Goal: Task Accomplishment & Management: Manage account settings

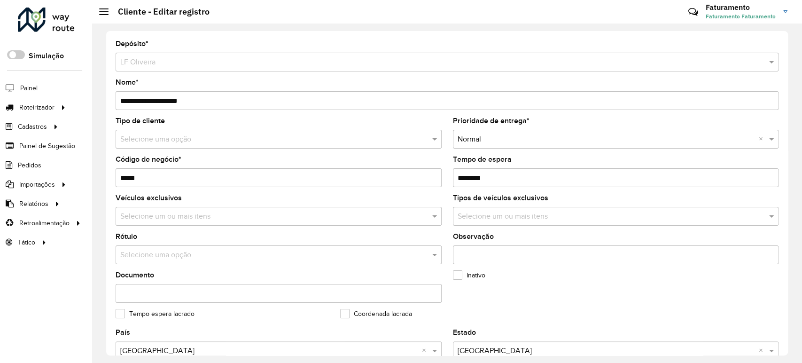
scroll to position [313, 0]
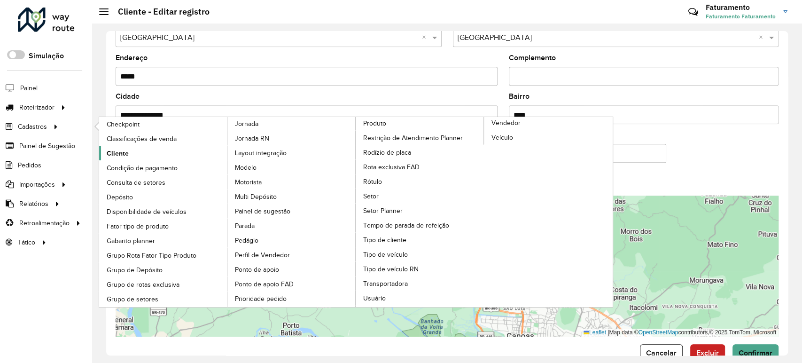
click at [129, 150] on link "Cliente" at bounding box center [163, 153] width 129 height 14
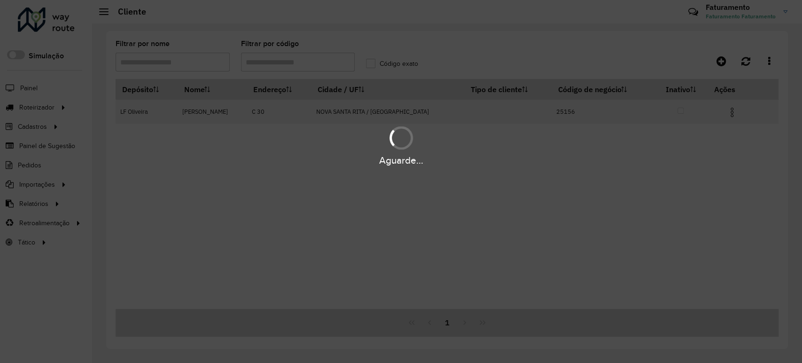
click at [320, 59] on div "Aguarde..." at bounding box center [401, 181] width 802 height 363
click at [320, 59] on hb-app "Aguarde... Pop-up bloqueado! Seu navegador bloqueou automáticamente a abertura …" at bounding box center [401, 181] width 802 height 363
click at [320, 59] on input "Filtrar por código" at bounding box center [298, 62] width 114 height 19
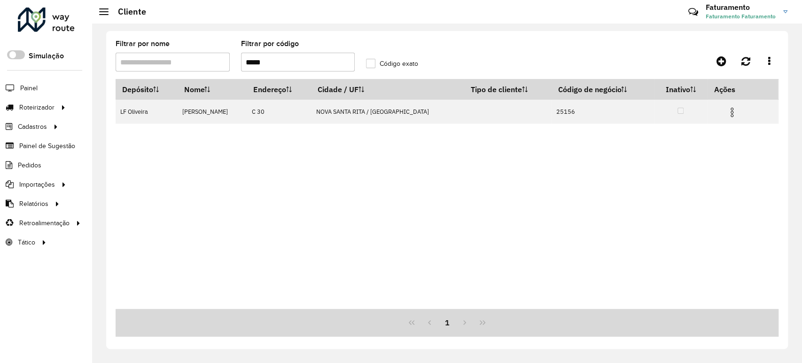
type input "*****"
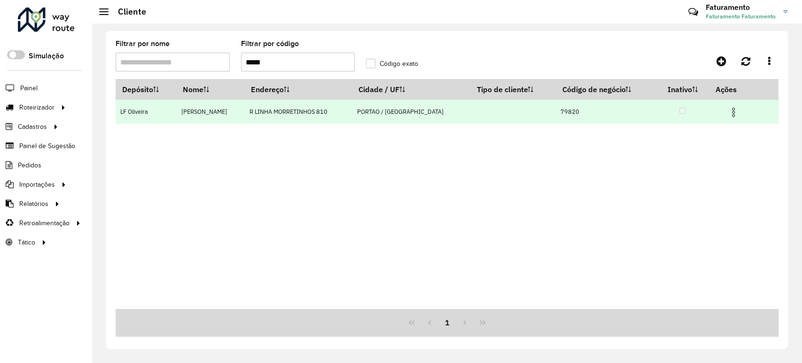
click at [731, 112] on img at bounding box center [732, 112] width 11 height 11
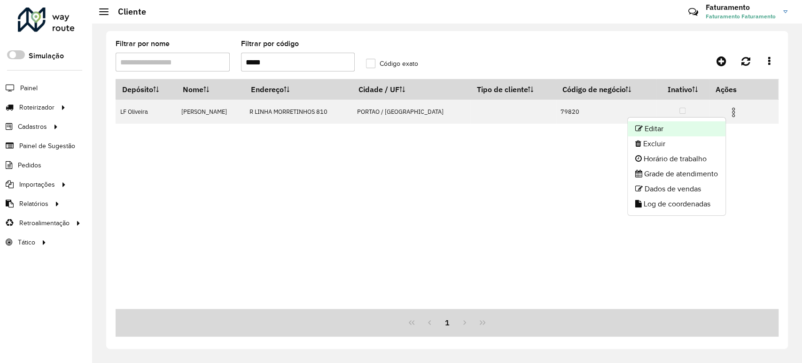
click at [714, 132] on li "Editar" at bounding box center [676, 128] width 98 height 15
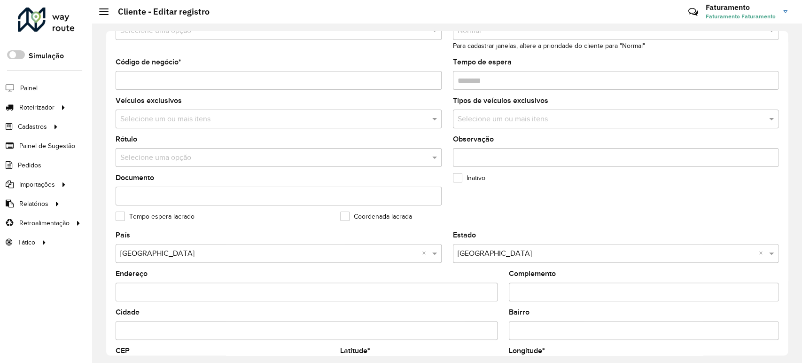
scroll to position [347, 0]
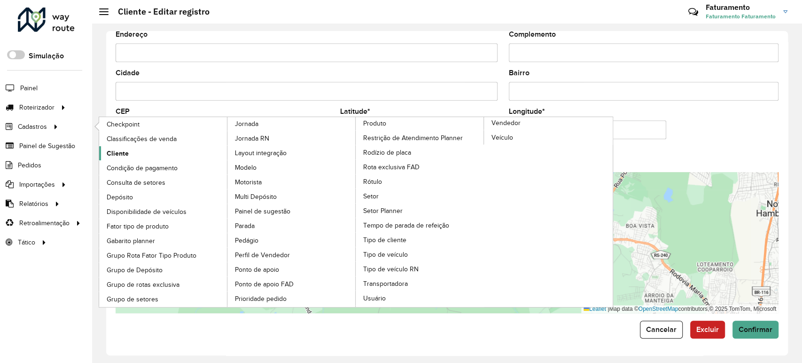
click at [116, 151] on span "Cliente" at bounding box center [118, 153] width 22 height 10
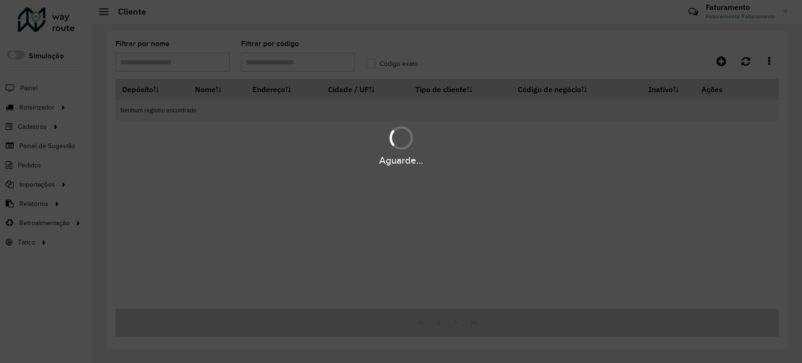
click at [270, 67] on div "Aguarde..." at bounding box center [401, 181] width 802 height 363
click at [272, 63] on input "Filtrar por código" at bounding box center [298, 62] width 114 height 19
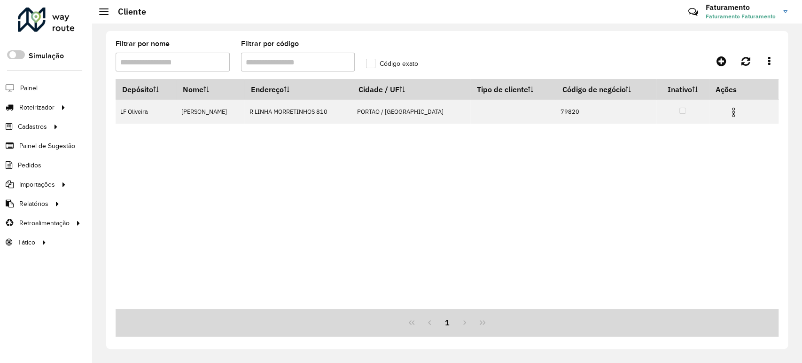
click at [272, 63] on input "Filtrar por código" at bounding box center [298, 62] width 114 height 19
type input "*****"
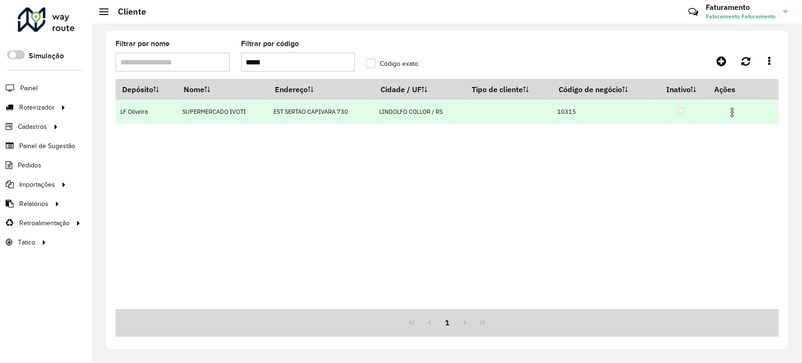
click at [735, 109] on img at bounding box center [731, 112] width 11 height 11
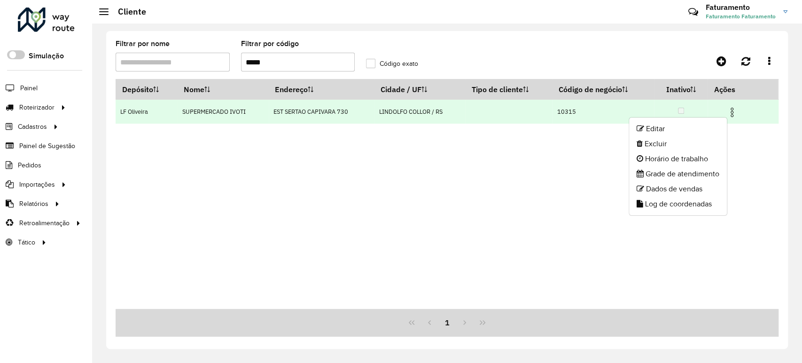
click at [716, 128] on li "Editar" at bounding box center [678, 128] width 98 height 15
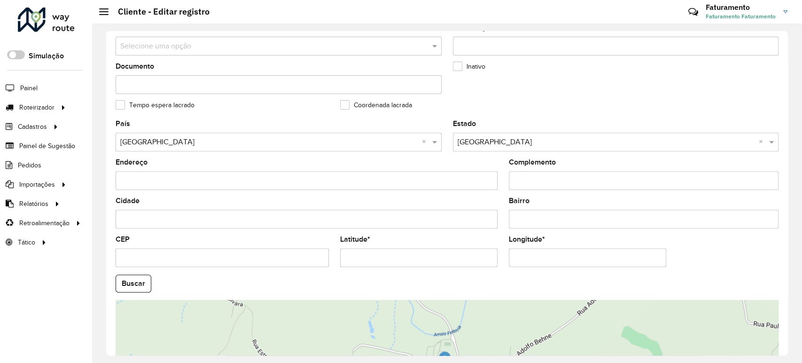
scroll to position [336, 0]
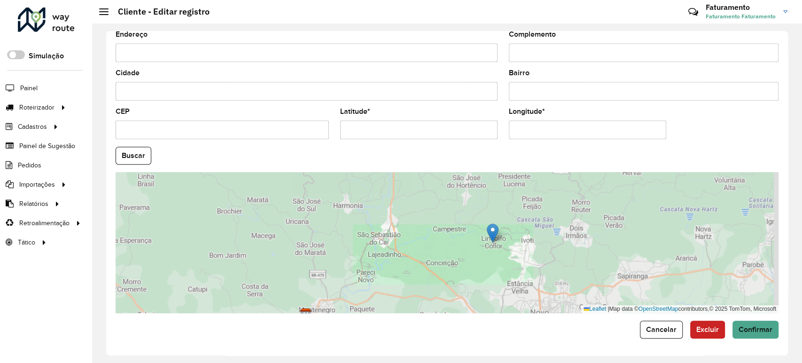
drag, startPoint x: 550, startPoint y: 259, endPoint x: 507, endPoint y: 258, distance: 43.2
click at [507, 258] on div "Leaflet | Map data © OpenStreetMap contributors,© 2025 TomTom, Microsoft" at bounding box center [447, 242] width 663 height 141
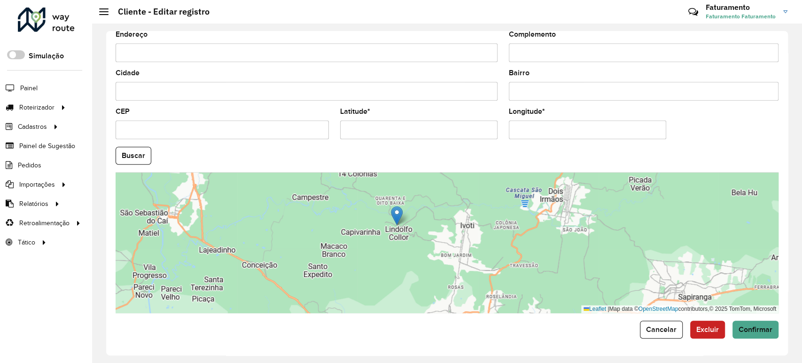
click at [497, 258] on div "Leaflet | Map data © OpenStreetMap contributors,© 2025 TomTom, Microsoft" at bounding box center [447, 242] width 663 height 141
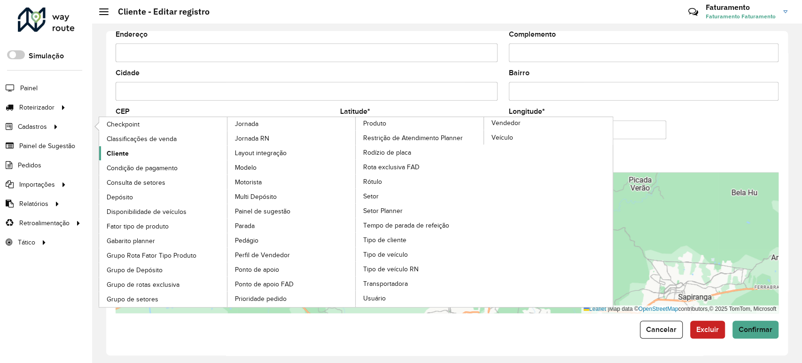
click at [113, 149] on span "Cliente" at bounding box center [118, 153] width 22 height 10
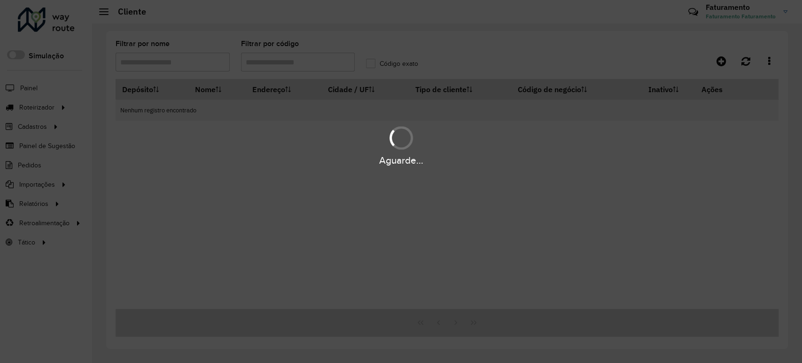
click at [320, 64] on div "Aguarde..." at bounding box center [401, 181] width 802 height 363
click at [320, 64] on input "Filtrar por código" at bounding box center [298, 62] width 114 height 19
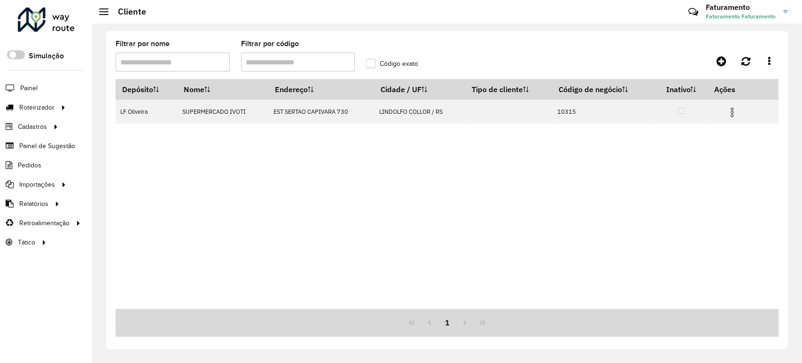
click at [320, 64] on input "Filtrar por código" at bounding box center [298, 62] width 114 height 19
type input "*****"
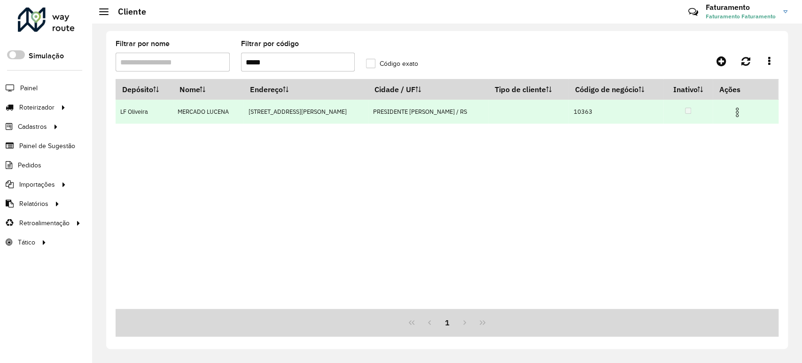
click at [732, 115] on img at bounding box center [736, 112] width 11 height 11
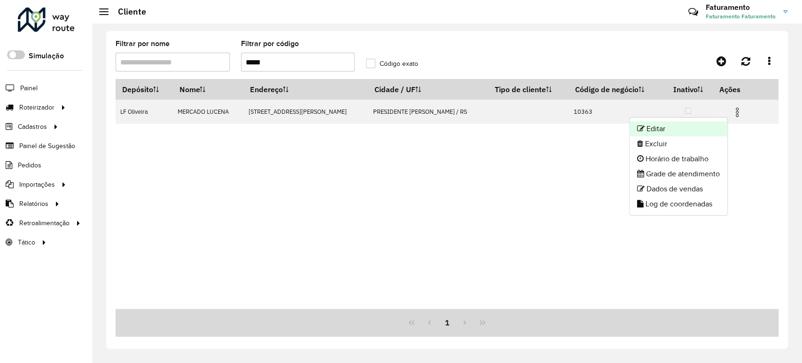
click at [723, 127] on li "Editar" at bounding box center [678, 128] width 98 height 15
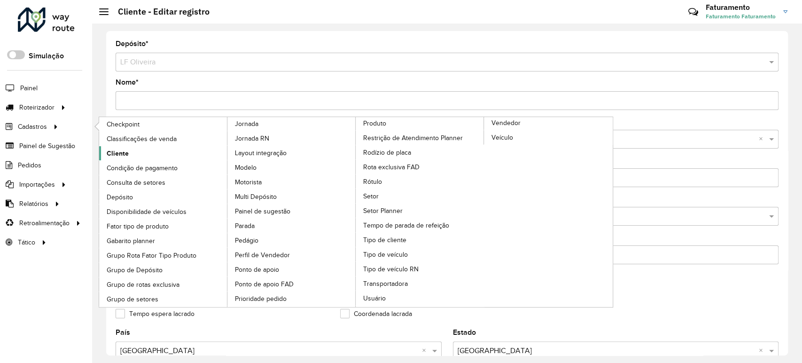
click at [126, 151] on span "Cliente" at bounding box center [118, 153] width 22 height 10
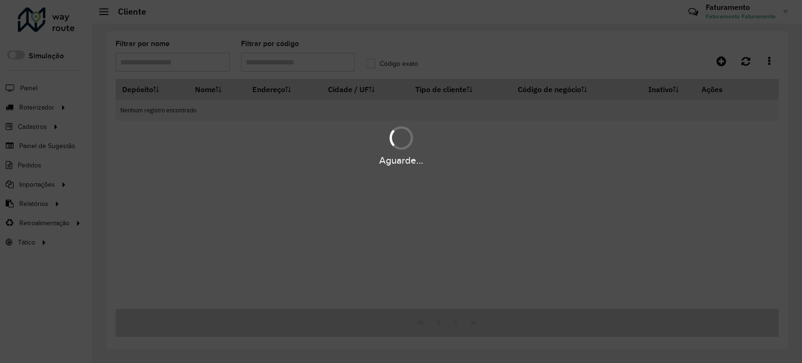
click at [268, 61] on div "Aguarde..." at bounding box center [401, 181] width 802 height 363
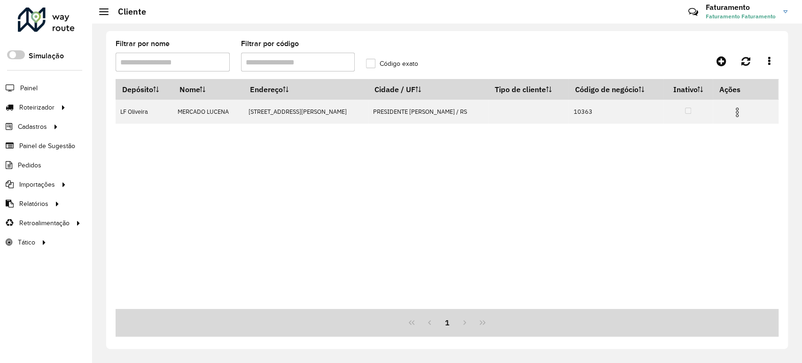
click at [268, 61] on input "Filtrar por código" at bounding box center [298, 62] width 114 height 19
click at [268, 59] on input "*****" at bounding box center [298, 62] width 114 height 19
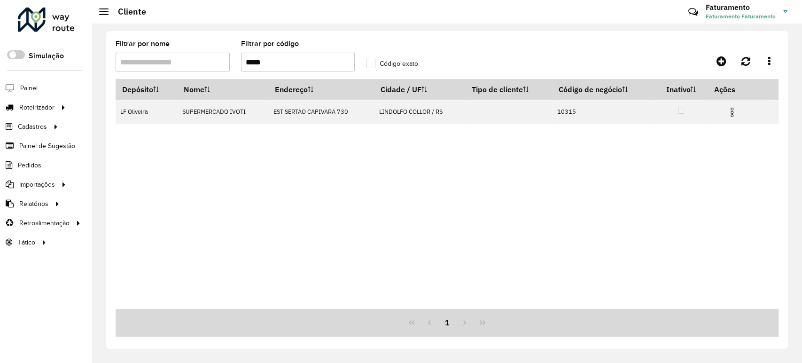
drag, startPoint x: 275, startPoint y: 56, endPoint x: 224, endPoint y: 67, distance: 52.2
click at [224, 67] on formly-group "Filtrar por nome Filtrar por código ***** Código exato" at bounding box center [360, 59] width 501 height 39
type input "*****"
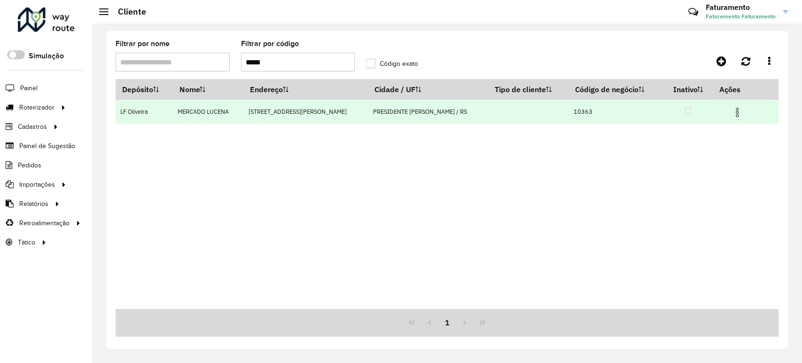
click at [733, 110] on img at bounding box center [736, 112] width 11 height 11
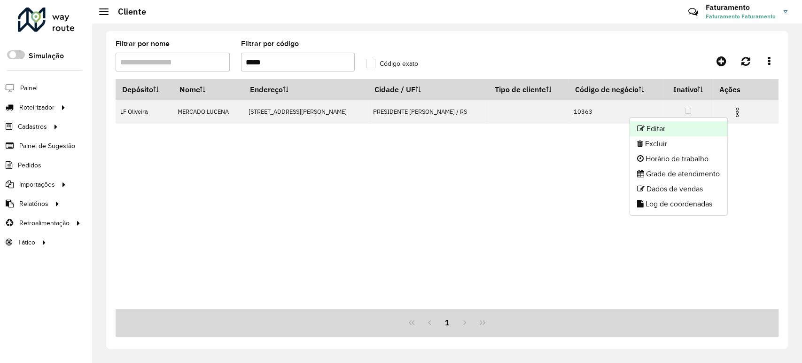
click at [717, 129] on li "Editar" at bounding box center [678, 128] width 98 height 15
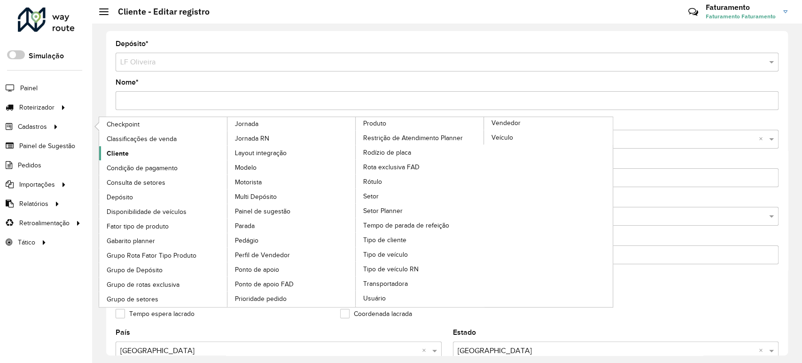
click at [143, 150] on link "Cliente" at bounding box center [163, 153] width 129 height 14
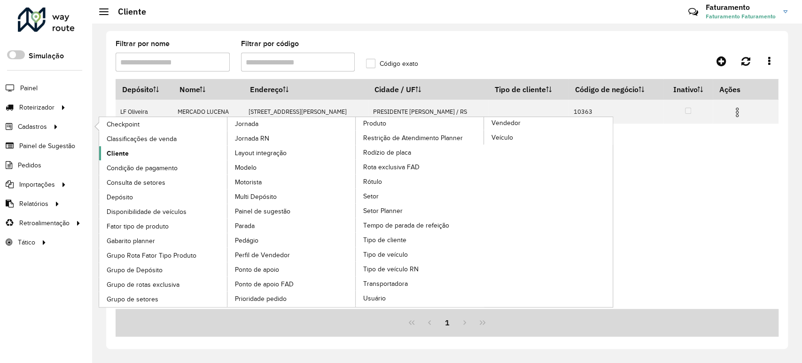
click at [143, 150] on div "Depósito Nome Endereço Cidade / UF Tipo de cliente Código de negócio Inativo Aç…" at bounding box center [447, 194] width 663 height 230
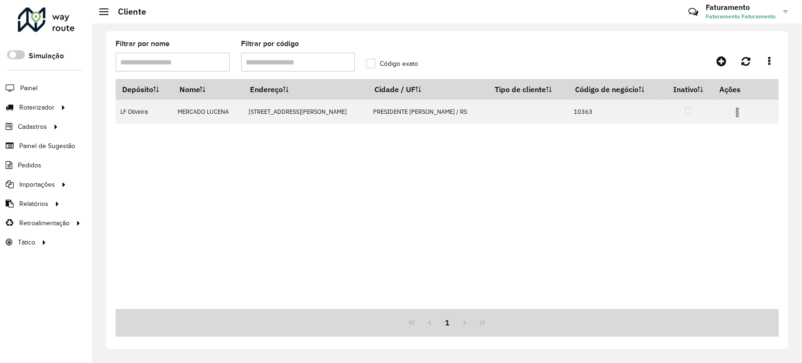
drag, startPoint x: 264, startPoint y: 58, endPoint x: 218, endPoint y: 39, distance: 49.9
click at [215, 52] on formly-group "Filtrar por nome Filtrar por código Código exato" at bounding box center [360, 59] width 501 height 39
type input "****"
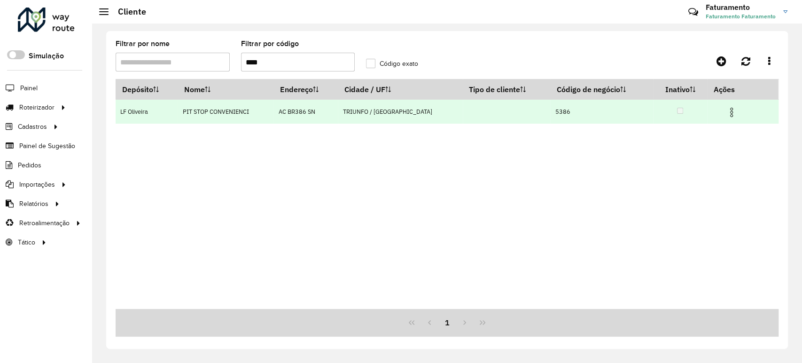
click at [726, 111] on img at bounding box center [730, 112] width 11 height 11
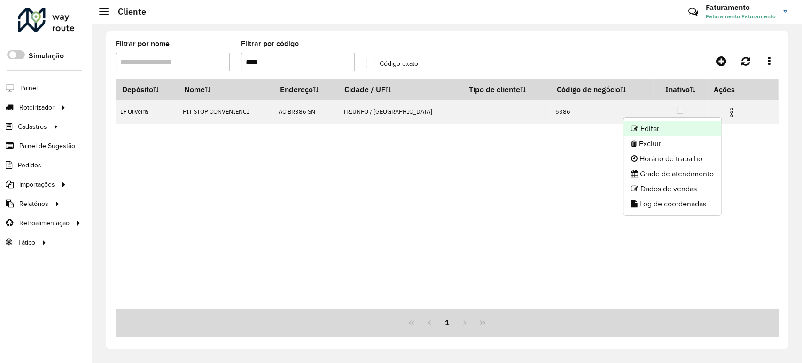
click at [697, 134] on li "Editar" at bounding box center [672, 128] width 98 height 15
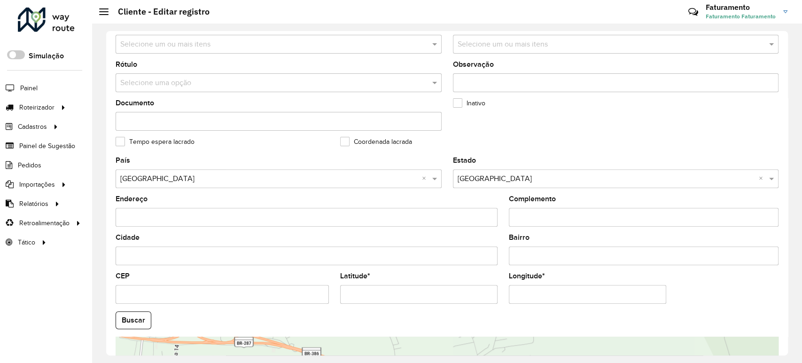
scroll to position [336, 0]
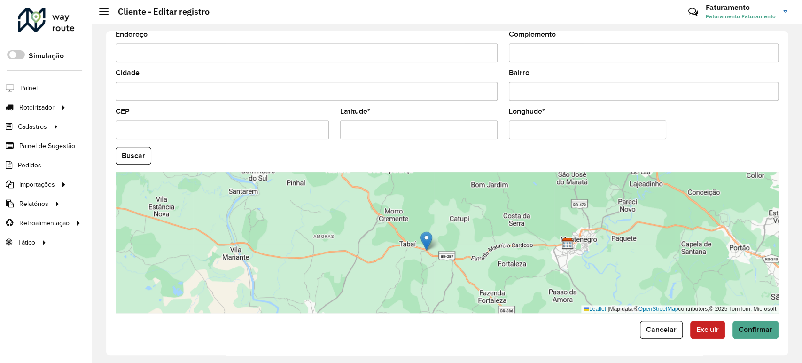
drag, startPoint x: 479, startPoint y: 281, endPoint x: 374, endPoint y: 236, distance: 114.0
click at [376, 236] on div "Leaflet | Map data © OpenStreetMap contributors,© 2025 TomTom, Microsoft" at bounding box center [447, 242] width 663 height 141
